Goal: Complete application form

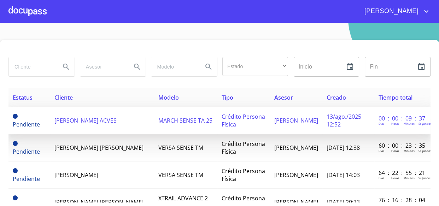
click at [89, 120] on span "[PERSON_NAME] ACVES" at bounding box center [85, 121] width 62 height 8
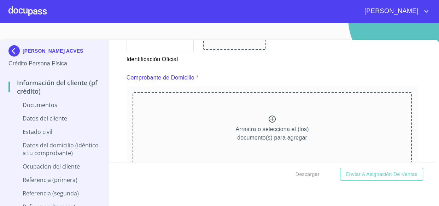
scroll to position [345, 0]
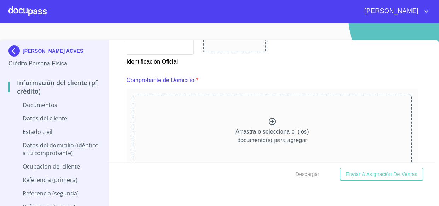
drag, startPoint x: 251, startPoint y: 125, endPoint x: 230, endPoint y: 131, distance: 22.4
click at [230, 131] on div "Arrastra o selecciona el (los) documento(s) para agregar" at bounding box center [273, 131] width 280 height 72
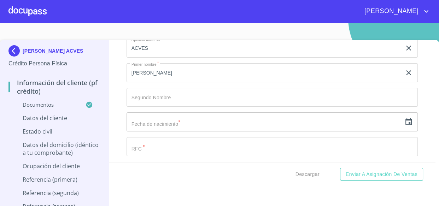
scroll to position [2055, 0]
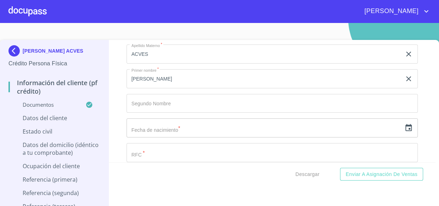
click at [405, 125] on icon "button" at bounding box center [409, 128] width 8 height 8
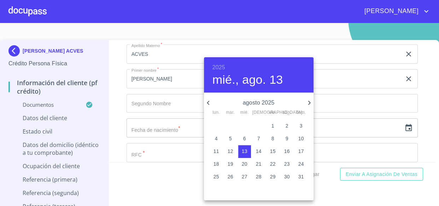
drag, startPoint x: 216, startPoint y: 67, endPoint x: 254, endPoint y: 88, distance: 42.9
click at [216, 67] on h6 "2025" at bounding box center [219, 68] width 13 height 10
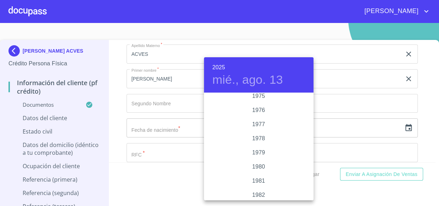
scroll to position [697, 0]
click at [259, 124] on div "1976" at bounding box center [259, 125] width 110 height 14
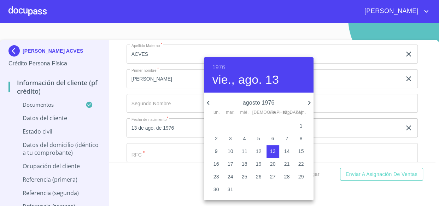
click at [209, 104] on icon "button" at bounding box center [208, 103] width 2 height 4
click at [272, 140] on p "7" at bounding box center [273, 138] width 3 height 7
type input "7 de may. de 1976"
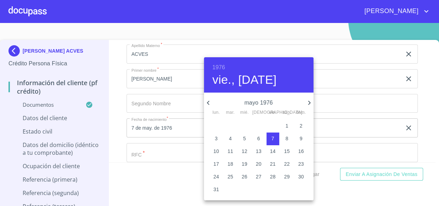
click at [164, 102] on div at bounding box center [219, 103] width 439 height 206
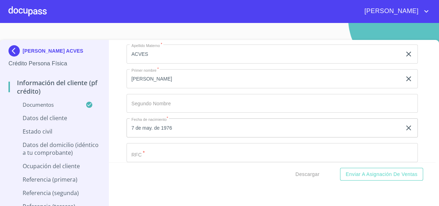
scroll to position [2087, 0]
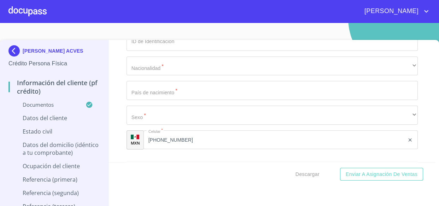
scroll to position [2183, 0]
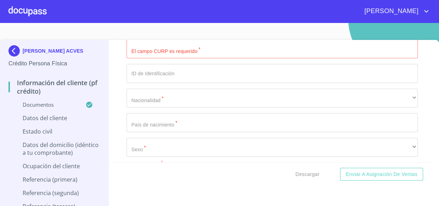
click at [146, 34] on input "Documento de identificación.   *" at bounding box center [273, 24] width 292 height 19
paste input "GOAR760507MJCNCY04"
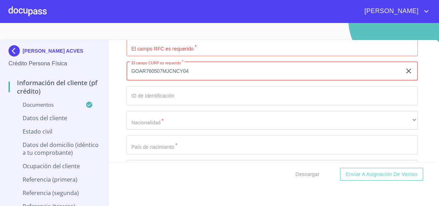
scroll to position [2151, 0]
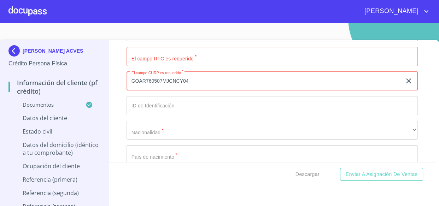
drag, startPoint x: 161, startPoint y: 76, endPoint x: 131, endPoint y: 77, distance: 29.7
click at [131, 77] on input "GOAR760507MJCNCY04" at bounding box center [265, 81] width 276 height 19
type input "GOAR760507MJCNCY04"
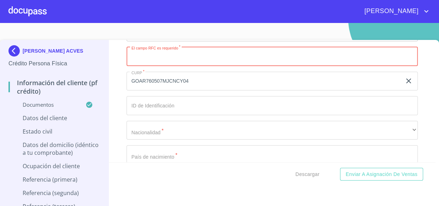
click at [160, 52] on input "Documento de identificación.   *" at bounding box center [273, 56] width 292 height 19
paste input "GOAR760507"
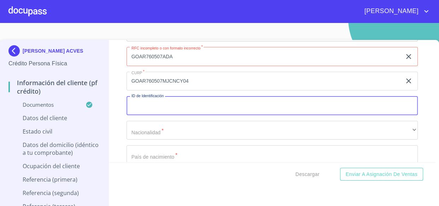
drag, startPoint x: 129, startPoint y: 52, endPoint x: 180, endPoint y: 68, distance: 53.2
click at [130, 52] on input "GOAR760507ADA" at bounding box center [265, 56] width 276 height 19
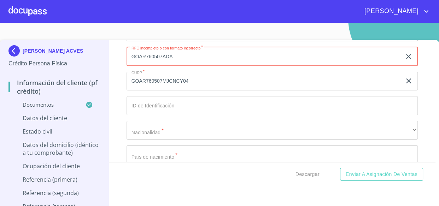
type input "GOAR760507ADA"
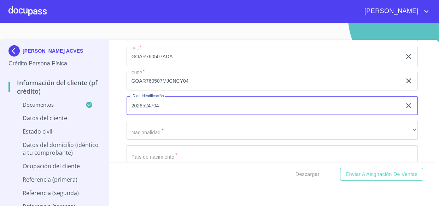
type input "2026524704"
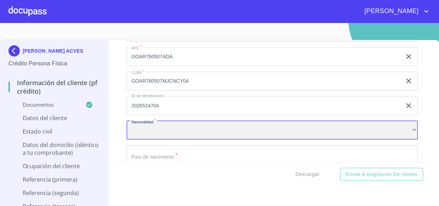
click at [395, 129] on div "​" at bounding box center [273, 130] width 292 height 19
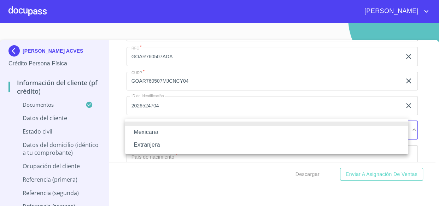
click at [164, 133] on li "Mexicana" at bounding box center [266, 132] width 283 height 13
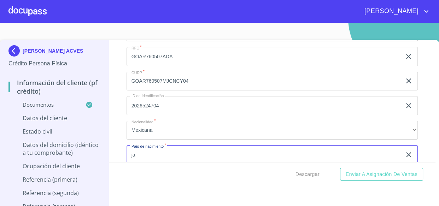
type input "j"
type input "[GEOGRAPHIC_DATA]"
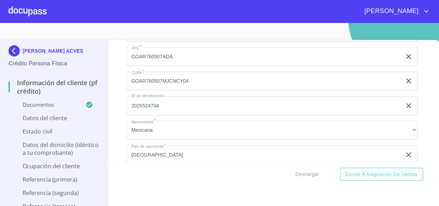
scroll to position [2226, 0]
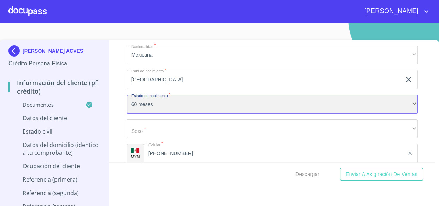
click at [141, 106] on div "60 meses" at bounding box center [273, 104] width 292 height 19
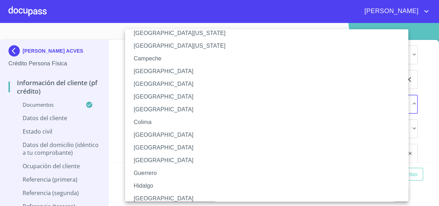
scroll to position [32, 0]
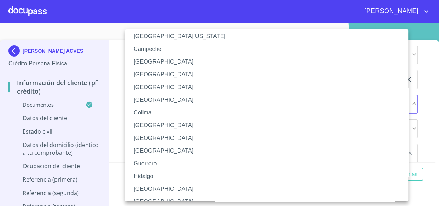
click at [146, 186] on li "[GEOGRAPHIC_DATA]" at bounding box center [269, 189] width 288 height 13
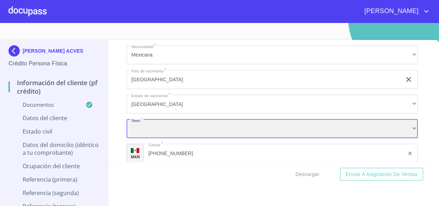
click at [145, 128] on div "​" at bounding box center [273, 129] width 292 height 19
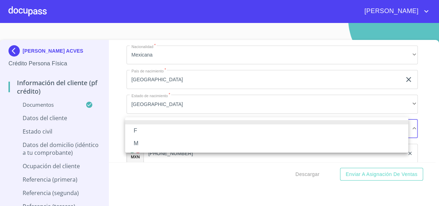
click at [141, 132] on li "F" at bounding box center [266, 131] width 283 height 13
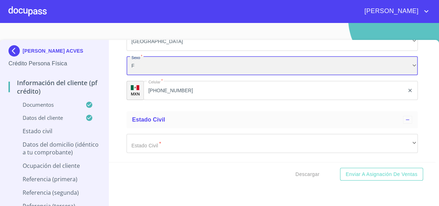
scroll to position [2291, 0]
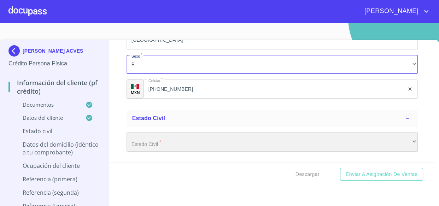
click at [157, 141] on div "​" at bounding box center [273, 142] width 292 height 19
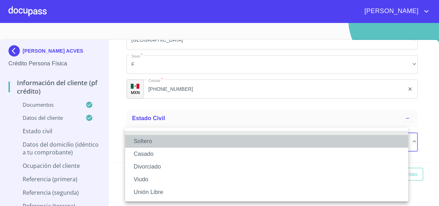
click at [141, 144] on li "Soltero" at bounding box center [266, 141] width 283 height 13
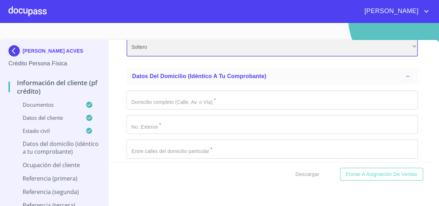
scroll to position [2387, 0]
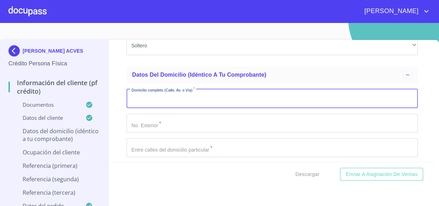
click at [142, 104] on input "Documento de identificación.   *" at bounding box center [273, 98] width 292 height 19
type input "p"
type input "[PERSON_NAME]"
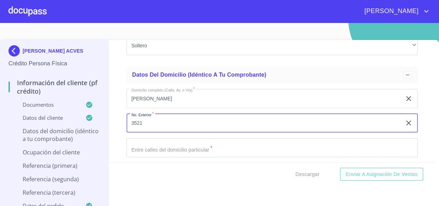
type input "3521"
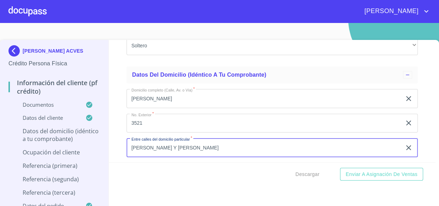
type input "[PERSON_NAME] Y [PERSON_NAME]"
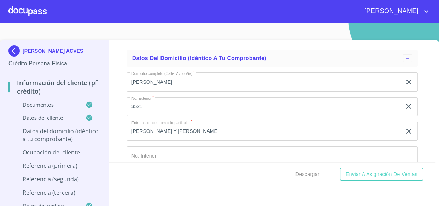
scroll to position [2480, 0]
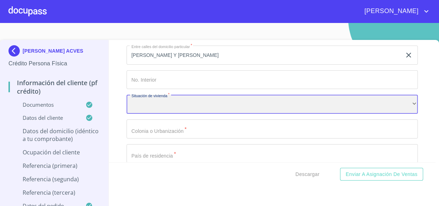
click at [143, 105] on div "​" at bounding box center [273, 104] width 292 height 19
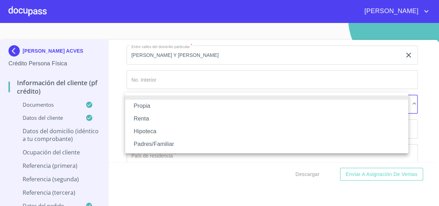
click at [143, 105] on li "Propia" at bounding box center [266, 106] width 283 height 13
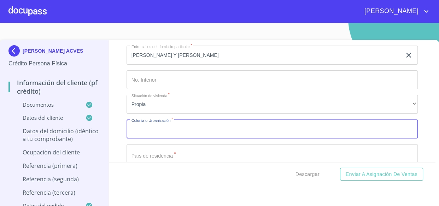
click at [155, 131] on input "Documento de identificación.   *" at bounding box center [273, 129] width 292 height 19
click at [141, 129] on input "Documento de identificación.   *" at bounding box center [273, 129] width 292 height 19
type input "$2,000,000"
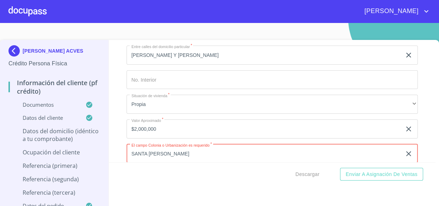
type input "SANTA [PERSON_NAME]"
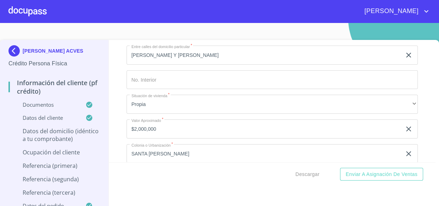
scroll to position [2554, 0]
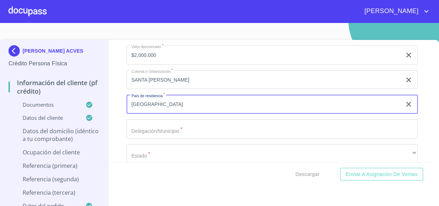
type input "[GEOGRAPHIC_DATA]"
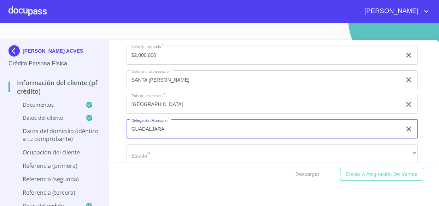
type input "GUADALJARA"
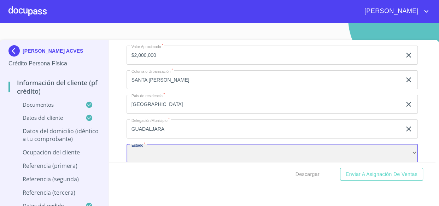
click at [147, 148] on div "​" at bounding box center [273, 153] width 292 height 19
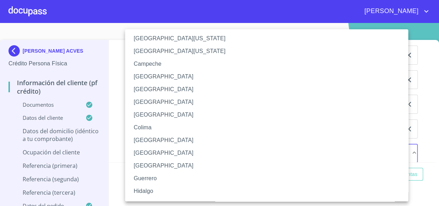
scroll to position [32, 0]
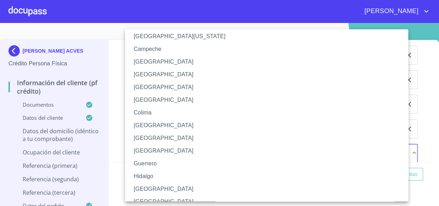
click at [147, 187] on li "[GEOGRAPHIC_DATA]" at bounding box center [269, 189] width 288 height 13
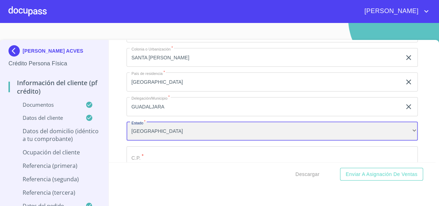
scroll to position [2586, 0]
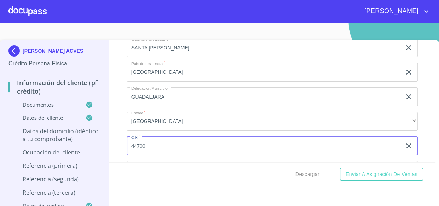
type input "44700"
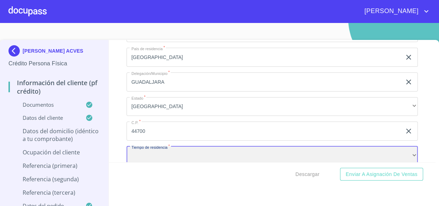
click at [140, 152] on div "​" at bounding box center [273, 155] width 292 height 19
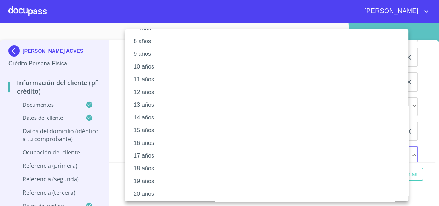
scroll to position [105, 0]
click at [148, 191] on li "20 años" at bounding box center [269, 192] width 288 height 13
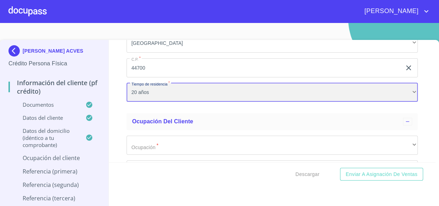
scroll to position [2665, 0]
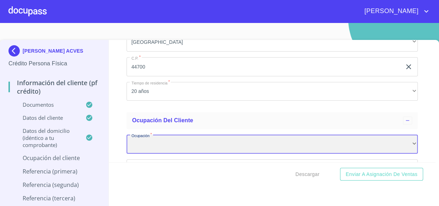
click at [163, 143] on div "​" at bounding box center [273, 144] width 292 height 19
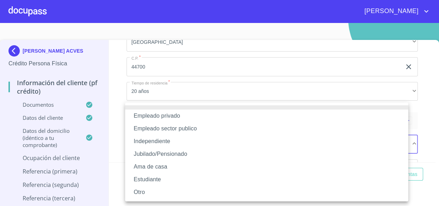
click at [148, 142] on li "Independiente" at bounding box center [266, 141] width 283 height 13
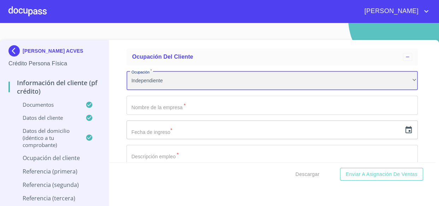
scroll to position [2730, 0]
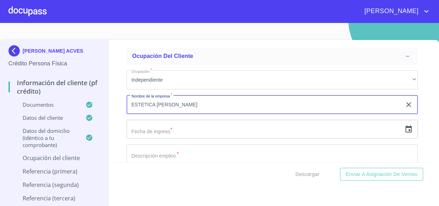
type input "ESTETICA [PERSON_NAME]"
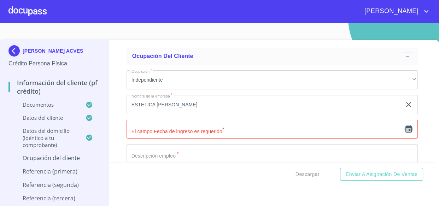
click at [406, 128] on icon "button" at bounding box center [409, 129] width 6 height 7
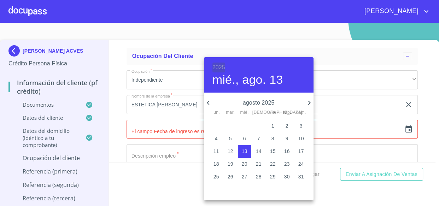
click at [218, 68] on h6 "2025" at bounding box center [219, 68] width 13 height 10
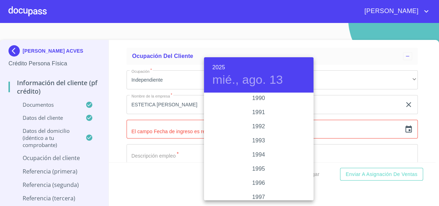
scroll to position [1051, 0]
click at [256, 127] on div "2001" at bounding box center [259, 125] width 110 height 14
type input "13 de ago. de 2001"
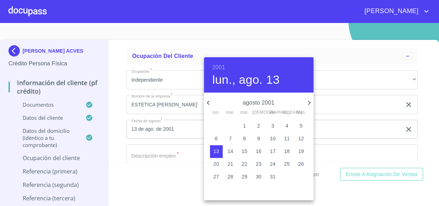
click at [220, 127] on div "30" at bounding box center [216, 126] width 14 height 13
click at [151, 146] on div at bounding box center [219, 103] width 439 height 206
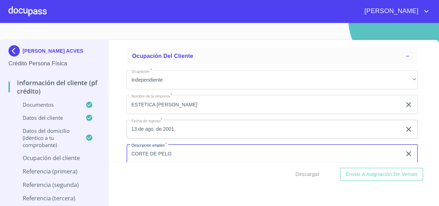
type input "CORTE DE PELO"
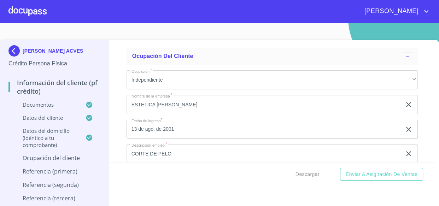
scroll to position [2804, 0]
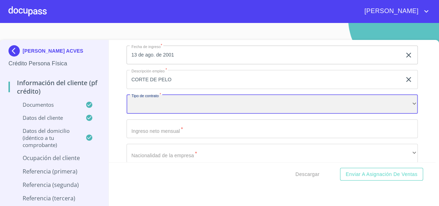
click at [182, 109] on div "​" at bounding box center [273, 104] width 292 height 19
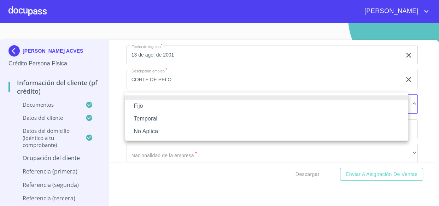
click at [145, 131] on li "No Aplica" at bounding box center [266, 131] width 283 height 13
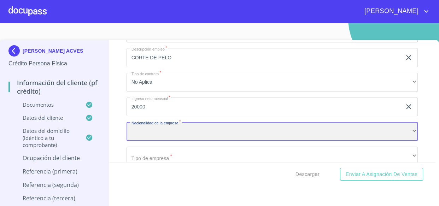
scroll to position [2836, 0]
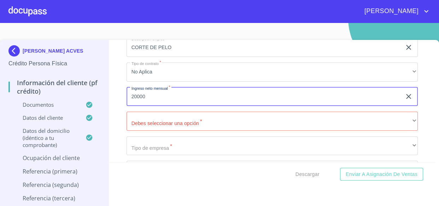
drag, startPoint x: 144, startPoint y: 92, endPoint x: 99, endPoint y: 91, distance: 44.6
click at [107, 92] on div "[PERSON_NAME] ACVES Crédito Persona Física Información del cliente (PF crédito)…" at bounding box center [218, 127] width 436 height 175
type input "25000"
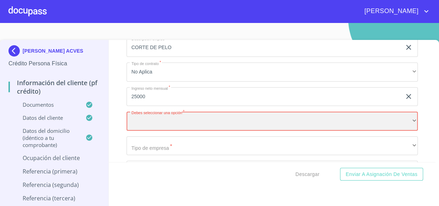
click at [153, 115] on div "​" at bounding box center [273, 121] width 292 height 19
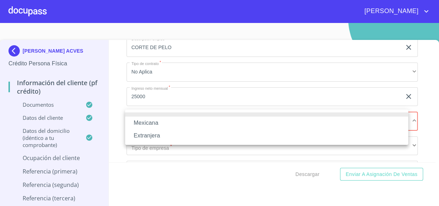
drag, startPoint x: 142, startPoint y: 123, endPoint x: 149, endPoint y: 125, distance: 7.6
click at [142, 123] on li "Mexicana" at bounding box center [266, 123] width 283 height 13
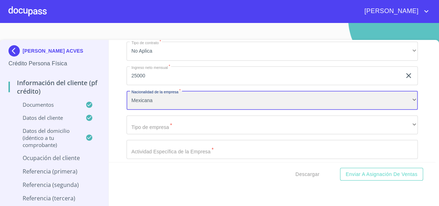
scroll to position [2868, 0]
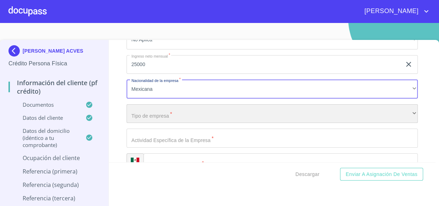
click at [152, 112] on div "​" at bounding box center [273, 113] width 292 height 19
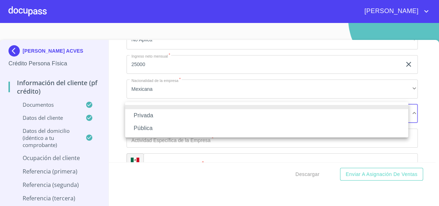
click at [147, 117] on li "Privada" at bounding box center [266, 115] width 283 height 13
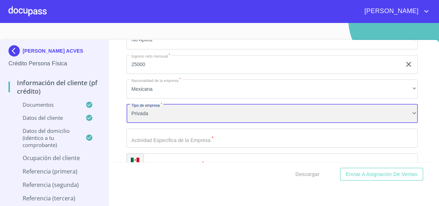
scroll to position [2932, 0]
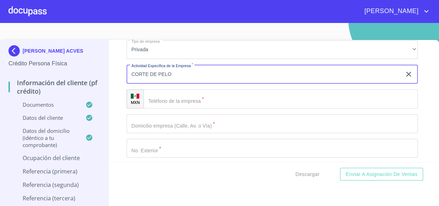
type input "CORTE DE PELO"
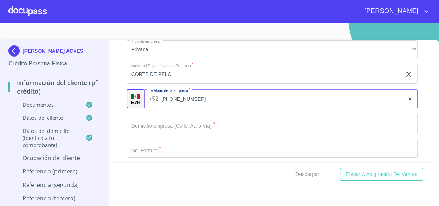
type input "[PHONE_NUMBER]"
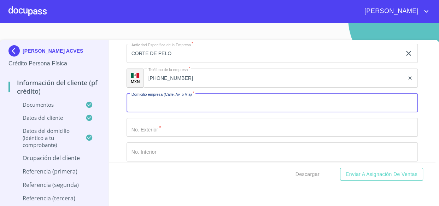
scroll to position [2964, 0]
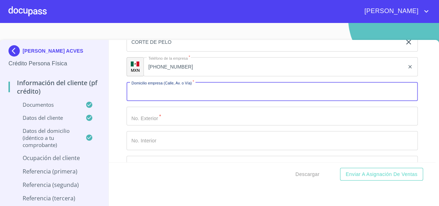
click at [151, 92] on input "Documento de identificación.   *" at bounding box center [273, 91] width 292 height 19
type input "[PERSON_NAME]"
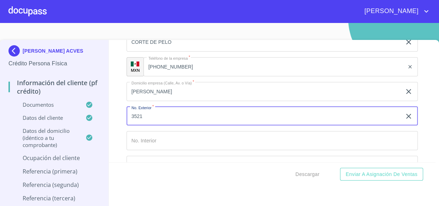
type input "3521"
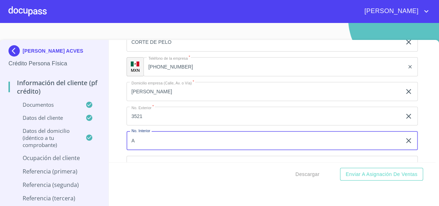
type input "A"
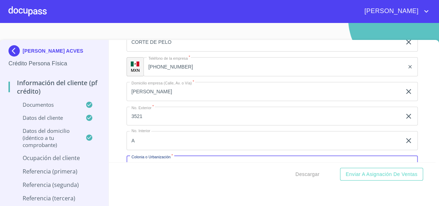
scroll to position [2974, 0]
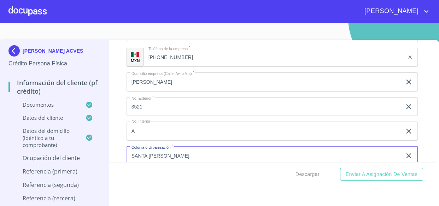
type input "SANTA [PERSON_NAME]"
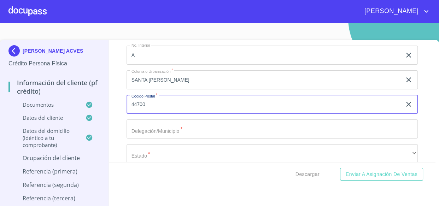
type input "44700"
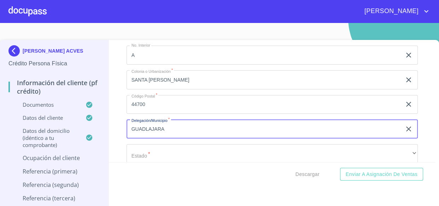
type input "GUADLAJARA"
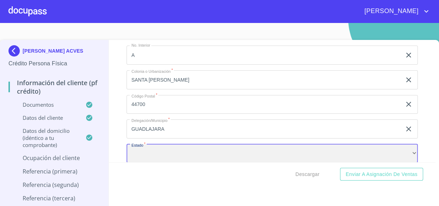
click at [157, 151] on div "​" at bounding box center [273, 153] width 292 height 19
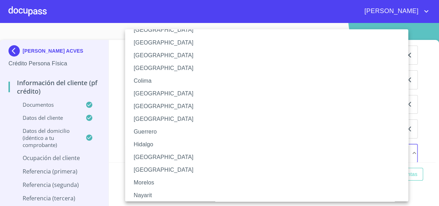
scroll to position [64, 0]
click at [141, 156] on li "[GEOGRAPHIC_DATA]" at bounding box center [269, 157] width 288 height 13
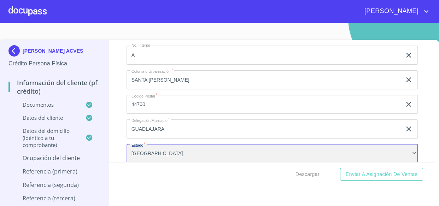
scroll to position [3082, 0]
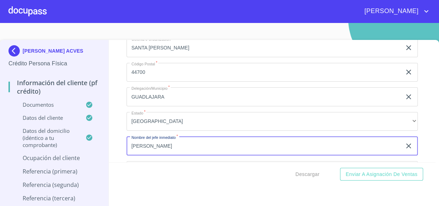
type input "[PERSON_NAME]"
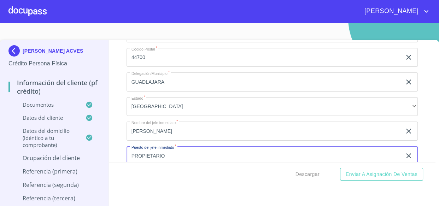
type input "PROPIETARIO"
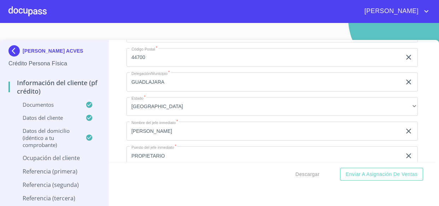
scroll to position [3173, 0]
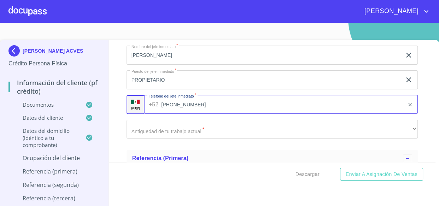
type input "[PHONE_NUMBER]"
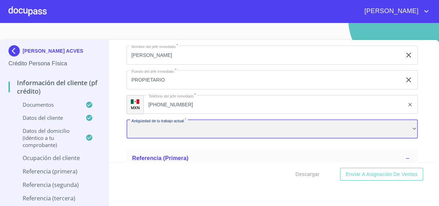
click at [153, 127] on div "​" at bounding box center [273, 129] width 292 height 19
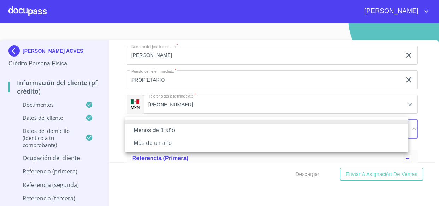
click at [152, 144] on li "Más de un año" at bounding box center [266, 143] width 283 height 13
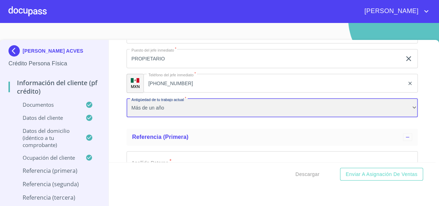
scroll to position [3205, 0]
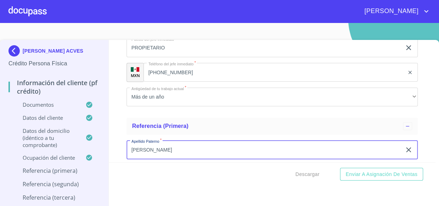
type input "[PERSON_NAME]"
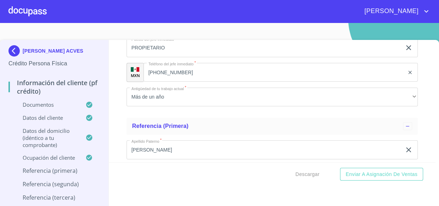
scroll to position [3224, 0]
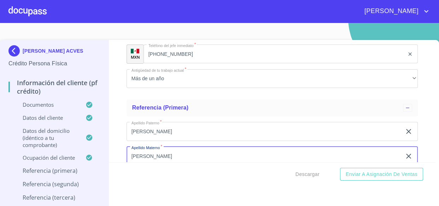
type input "[PERSON_NAME]"
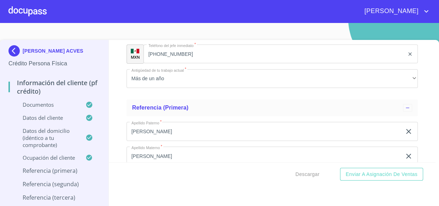
scroll to position [3300, 0]
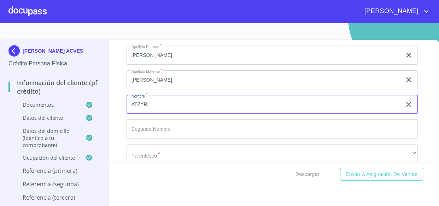
type input "ATZYRI"
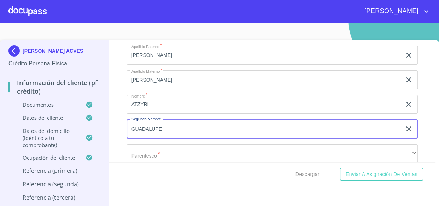
type input "GUADALUPE"
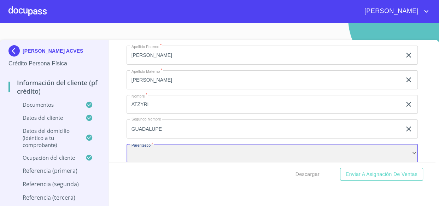
click at [144, 150] on div "​" at bounding box center [273, 153] width 292 height 19
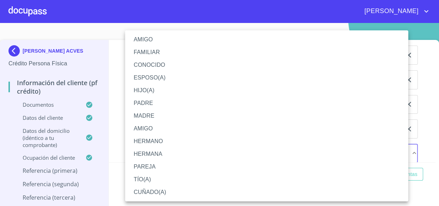
drag, startPoint x: 144, startPoint y: 91, endPoint x: 157, endPoint y: 94, distance: 13.2
click at [145, 91] on li "HIJO(A)" at bounding box center [266, 90] width 283 height 13
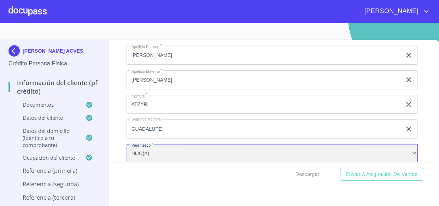
scroll to position [3332, 0]
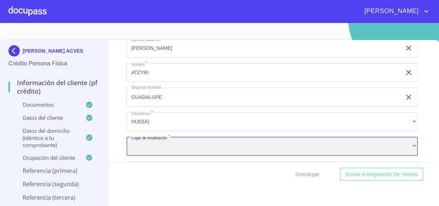
click at [151, 149] on div "​" at bounding box center [273, 146] width 292 height 19
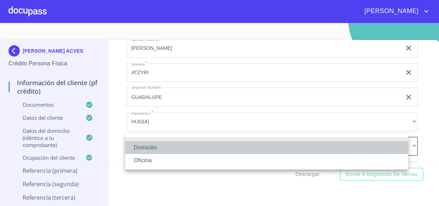
click at [142, 144] on li "Domicilio" at bounding box center [266, 147] width 283 height 13
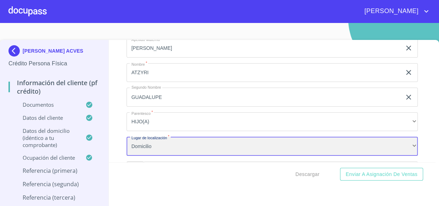
scroll to position [3396, 0]
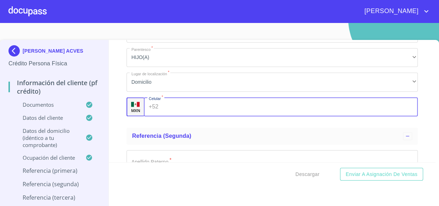
click at [180, 105] on input "Documento de identificación.   *" at bounding box center [289, 106] width 257 height 19
type input "[PHONE_NUMBER]"
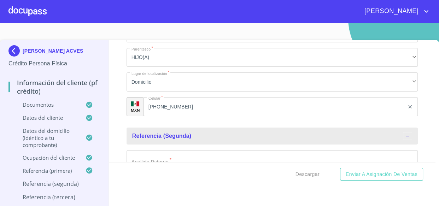
scroll to position [3400, 0]
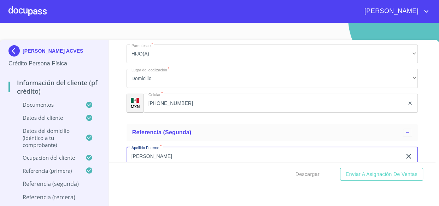
type input "[PERSON_NAME]"
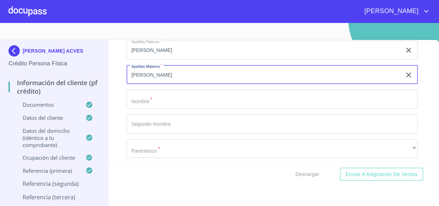
scroll to position [3508, 0]
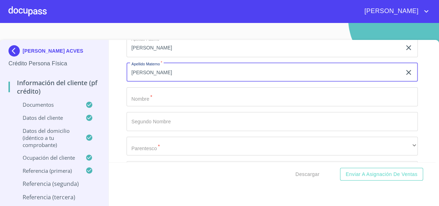
type input "[PERSON_NAME]"
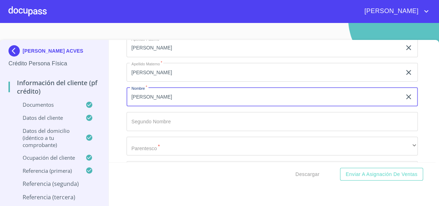
type input "[PERSON_NAME]"
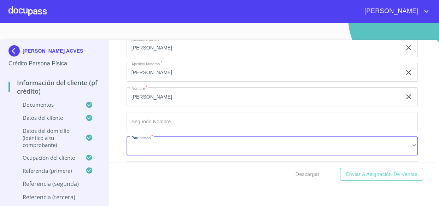
drag, startPoint x: 181, startPoint y: 155, endPoint x: 168, endPoint y: 146, distance: 15.7
click at [181, 155] on div "Apellido [PERSON_NAME]   * [PERSON_NAME] ​ Apellido Materno   * [PERSON_NAME] ​…" at bounding box center [273, 122] width 292 height 178
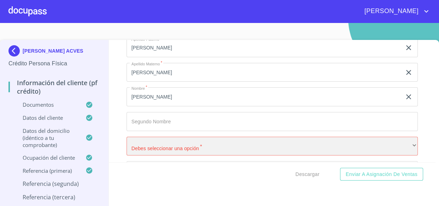
click at [162, 144] on div "​" at bounding box center [273, 146] width 292 height 19
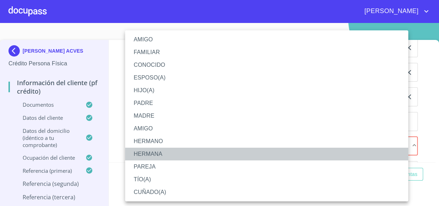
click at [147, 152] on li "HERMANA" at bounding box center [266, 154] width 283 height 13
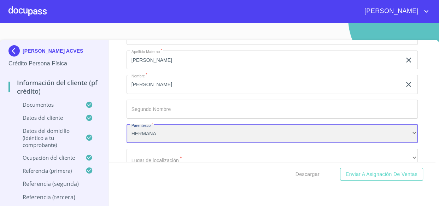
scroll to position [3541, 0]
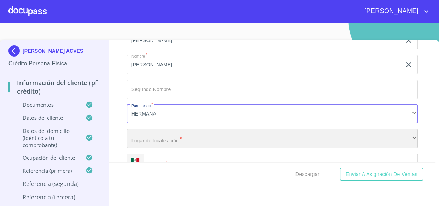
click at [152, 138] on div "​" at bounding box center [273, 138] width 292 height 19
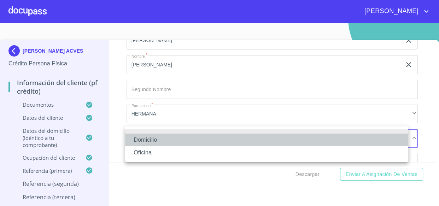
drag, startPoint x: 142, startPoint y: 138, endPoint x: 195, endPoint y: 151, distance: 54.0
click at [142, 138] on li "Domicilio" at bounding box center [266, 140] width 283 height 13
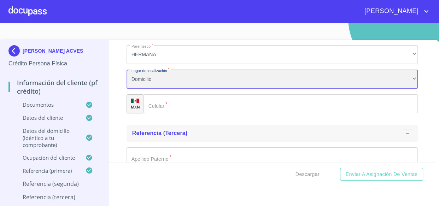
scroll to position [3605, 0]
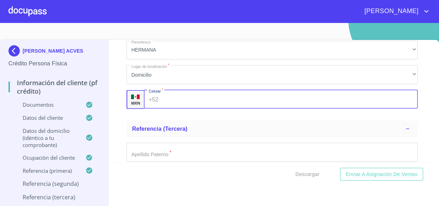
click at [167, 100] on input "Documento de identificación.   *" at bounding box center [289, 99] width 257 height 19
type input "[PHONE_NUMBER]"
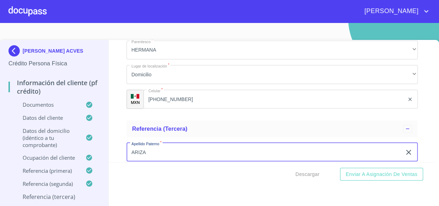
type input "ARIZA"
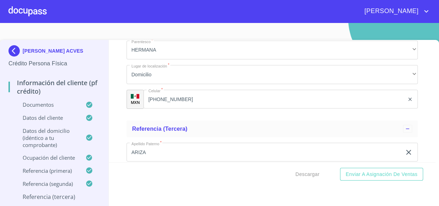
scroll to position [3677, 0]
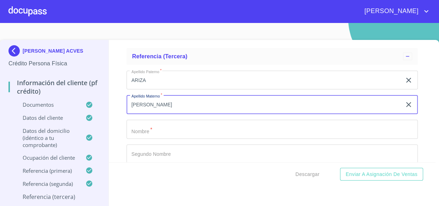
type input "[PERSON_NAME]"
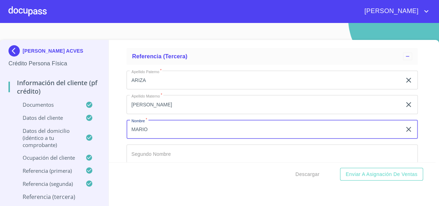
type input "MARIO"
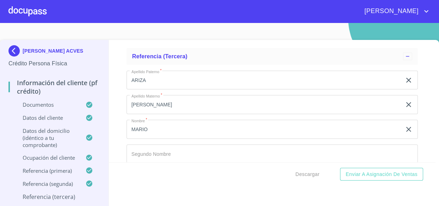
scroll to position [3751, 0]
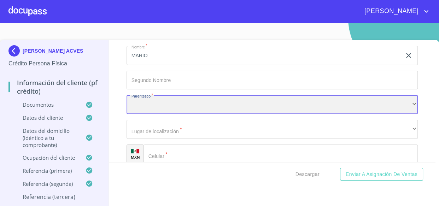
click at [167, 100] on div "​" at bounding box center [273, 104] width 292 height 19
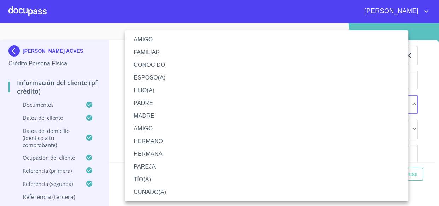
drag, startPoint x: 143, startPoint y: 127, endPoint x: 180, endPoint y: 129, distance: 36.8
click at [144, 127] on li "AMIGO" at bounding box center [266, 128] width 283 height 13
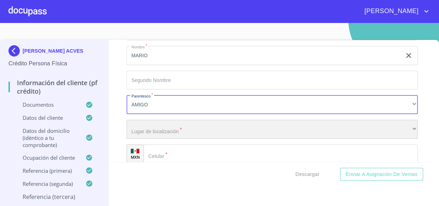
click at [142, 127] on div "​" at bounding box center [273, 129] width 292 height 19
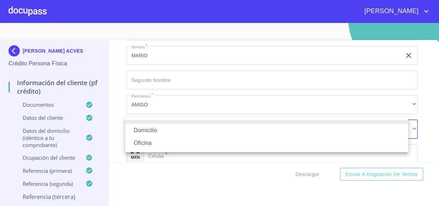
click at [142, 127] on li "Domicilio" at bounding box center [266, 130] width 283 height 13
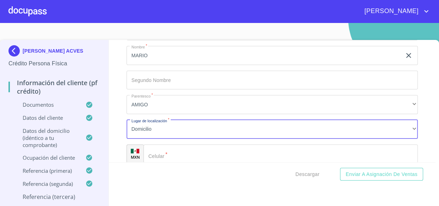
click at [169, 149] on input "Documento de identificación.   *" at bounding box center [281, 154] width 275 height 19
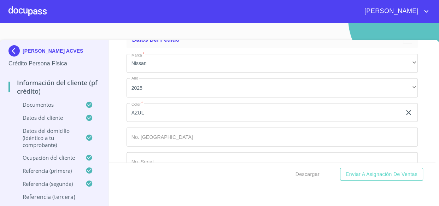
scroll to position [3908, 0]
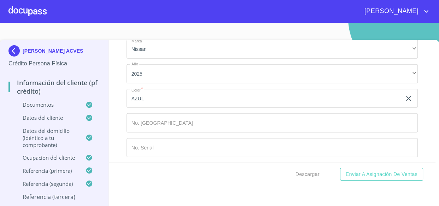
type input "[PHONE_NUMBER]"
click at [120, 102] on div "Información del cliente (PF crédito) Documentos Documento de identificación.   …" at bounding box center [272, 101] width 327 height 122
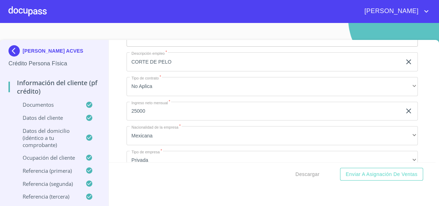
scroll to position [2847, 0]
click at [306, 175] on span "Descargar" at bounding box center [308, 174] width 24 height 9
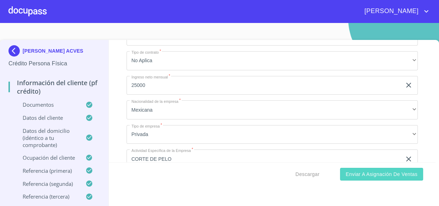
click at [369, 176] on span "Enviar a Asignación de Ventas" at bounding box center [382, 174] width 72 height 9
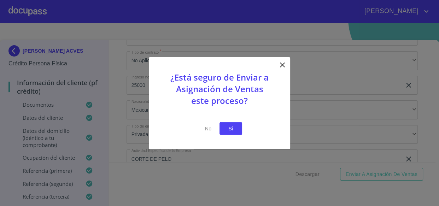
click at [230, 126] on span "Si" at bounding box center [230, 128] width 11 height 9
click at [237, 131] on button "Si" at bounding box center [231, 128] width 23 height 13
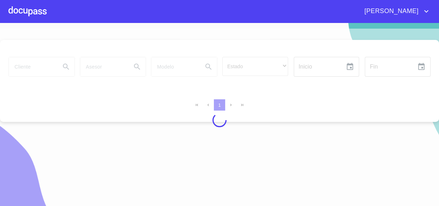
click at [73, 36] on div at bounding box center [219, 120] width 439 height 183
